Goal: Book appointment/travel/reservation

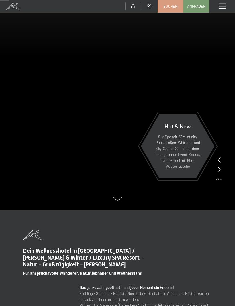
scroll to position [79, 0]
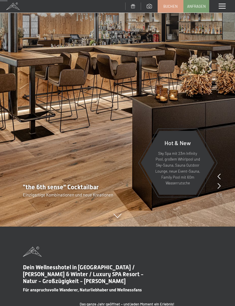
click at [196, 5] on span "Anfragen" at bounding box center [196, 6] width 19 height 5
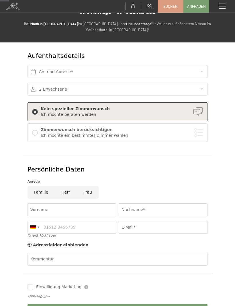
scroll to position [14, 0]
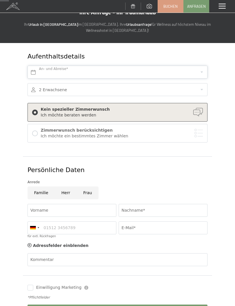
click at [83, 70] on input "text" at bounding box center [118, 72] width 180 height 13
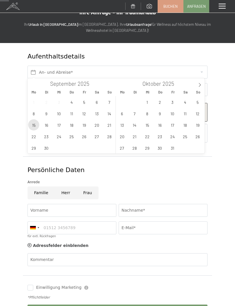
click at [35, 128] on span "15" at bounding box center [33, 124] width 11 height 11
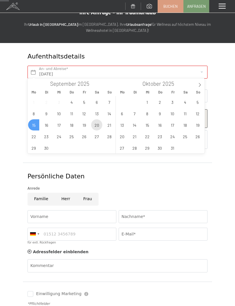
click at [96, 123] on span "20" at bounding box center [96, 124] width 11 height 11
type input "Mo. 15.09.2025 - Sa. 20.09.2025"
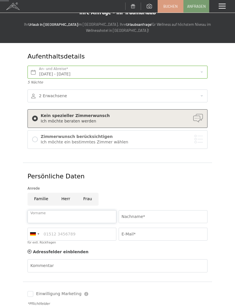
click at [83, 213] on input "Vorname" at bounding box center [72, 216] width 89 height 13
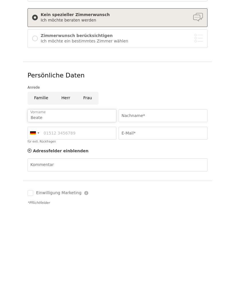
type input "Beate"
click at [152, 206] on input "Nachname*" at bounding box center [163, 212] width 89 height 13
type input "Öz"
click at [160, 223] on input "E-Mail*" at bounding box center [163, 229] width 89 height 13
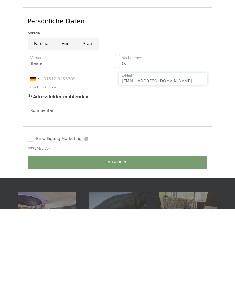
scroll to position [77, 0]
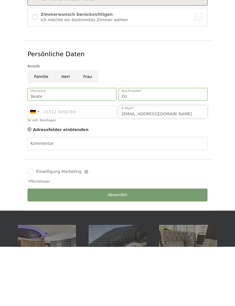
type input "Beateoez@yahoo.de"
click at [86, 130] on input "Frau" at bounding box center [88, 136] width 22 height 13
radio input "true"
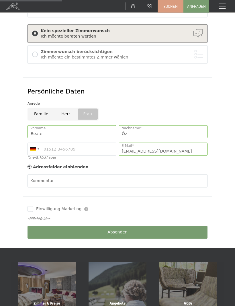
scroll to position [99, 0]
click at [135, 226] on button "Absenden" at bounding box center [118, 232] width 180 height 13
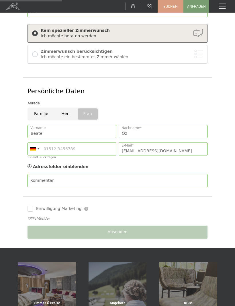
scroll to position [177, 0]
